Goal: Find specific page/section: Find specific page/section

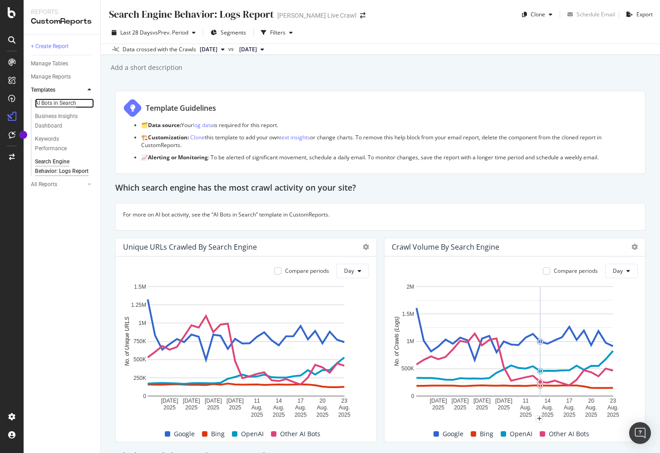
click at [50, 103] on div "AI Bots in Search" at bounding box center [55, 104] width 41 height 10
